Goal: Find specific page/section: Find specific page/section

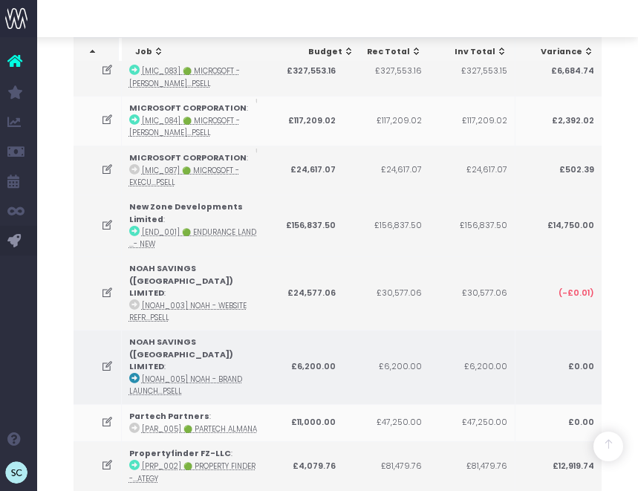
scroll to position [2731, 0]
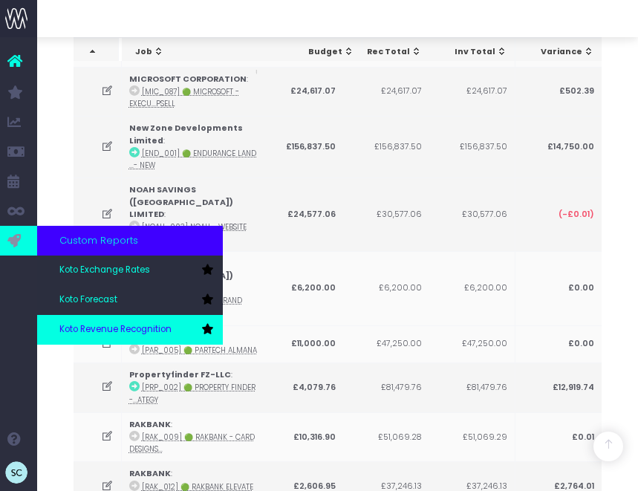
click at [77, 329] on span "Koto Revenue Recognition" at bounding box center [115, 329] width 112 height 13
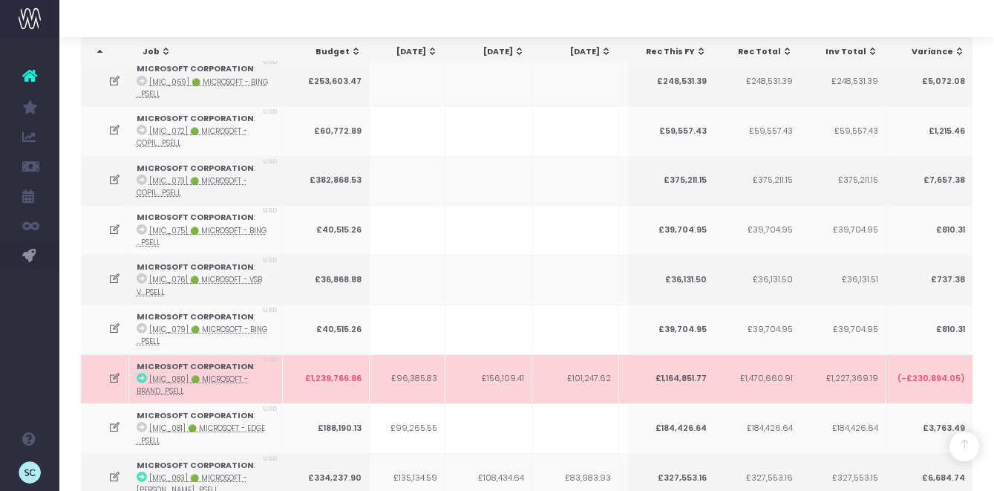
scroll to position [0, 311]
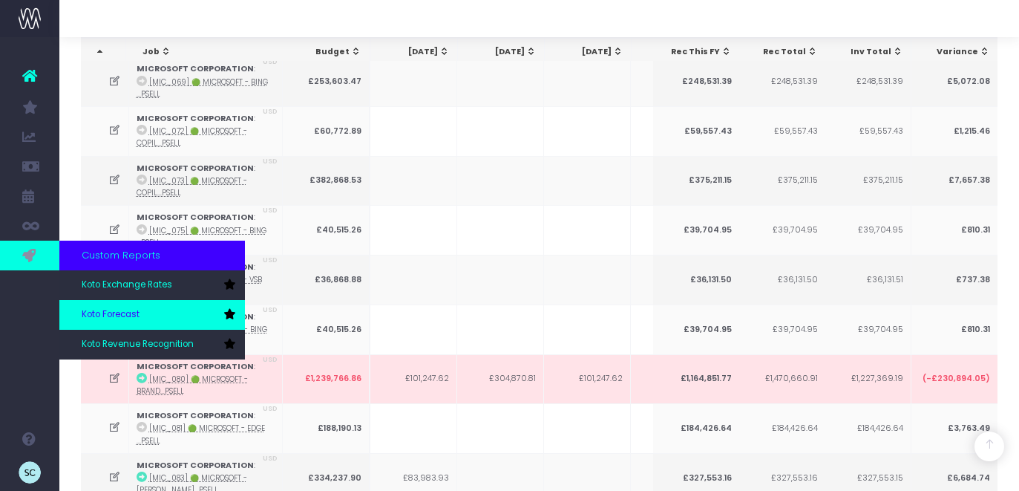
click at [108, 316] on span "Koto Forecast" at bounding box center [111, 314] width 58 height 13
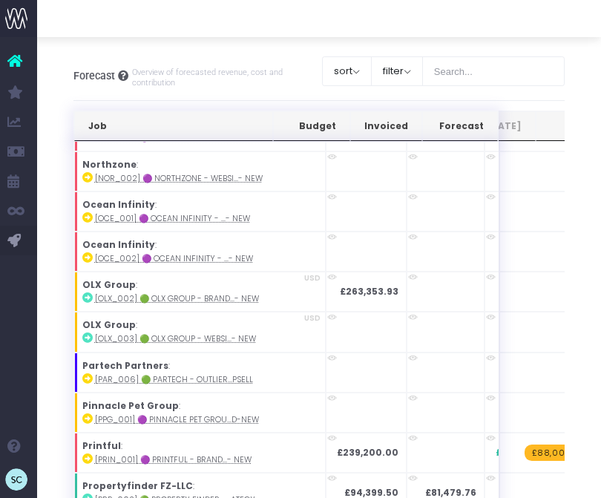
scroll to position [2779, 374]
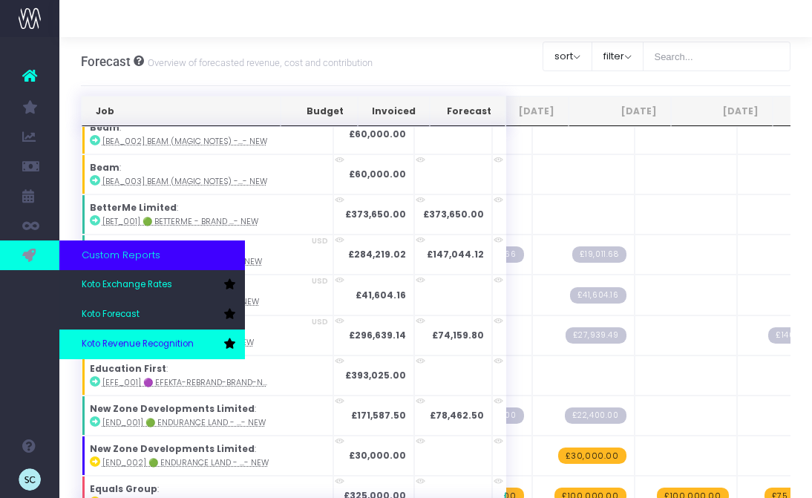
click at [101, 342] on span "Koto Revenue Recognition" at bounding box center [138, 344] width 112 height 13
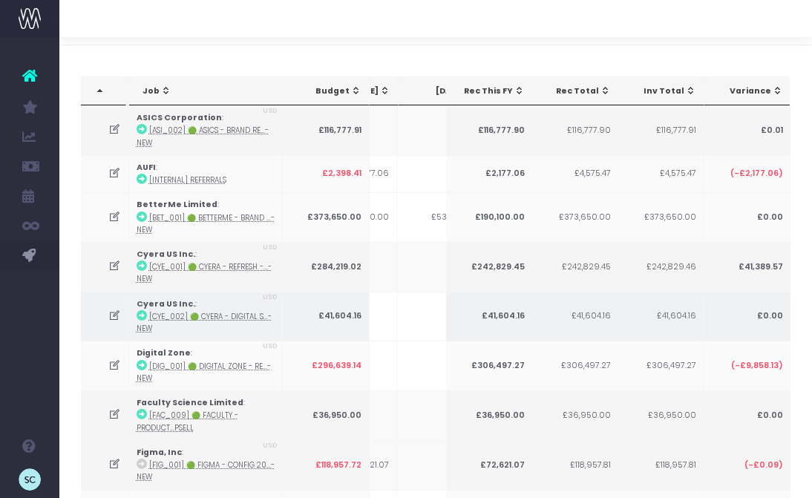
scroll to position [0, 69]
